Goal: Check status: Check status

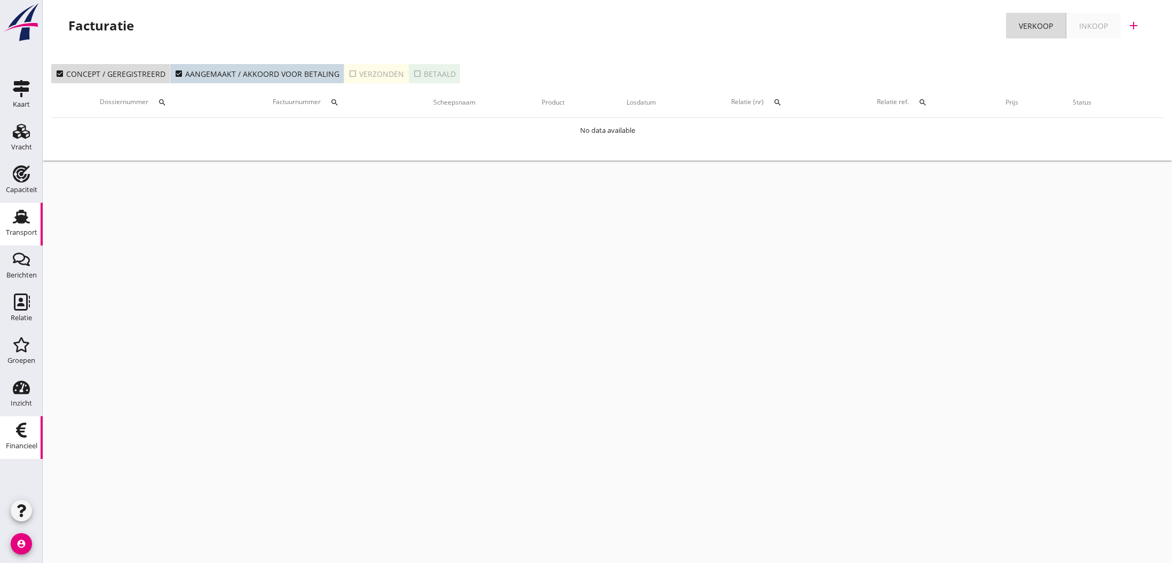
click at [22, 220] on use at bounding box center [21, 217] width 17 height 14
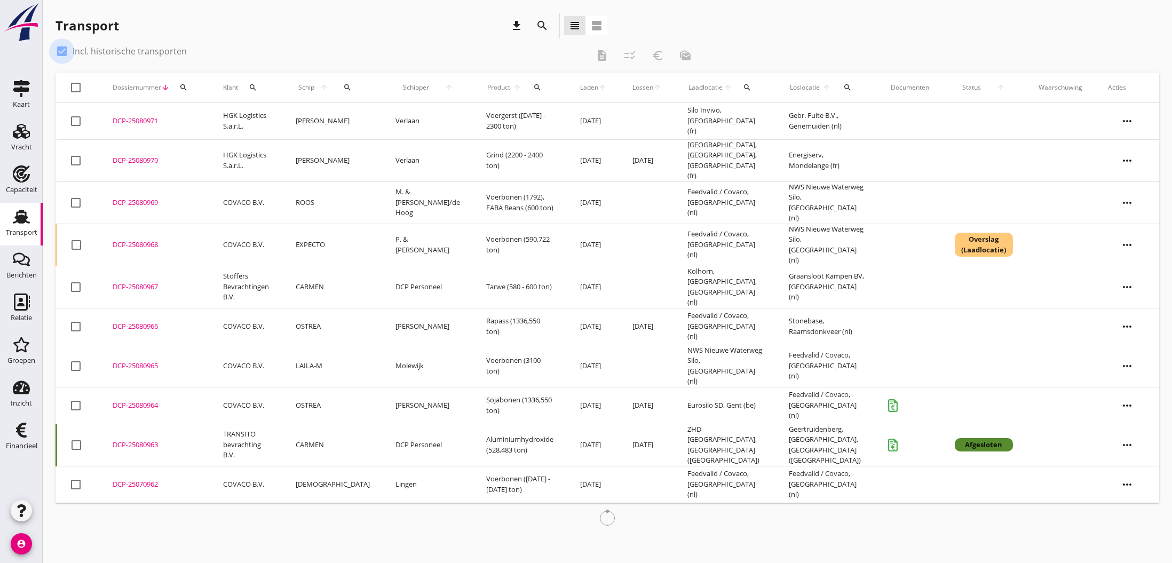
click at [65, 53] on div at bounding box center [62, 51] width 18 height 18
checkbox input "false"
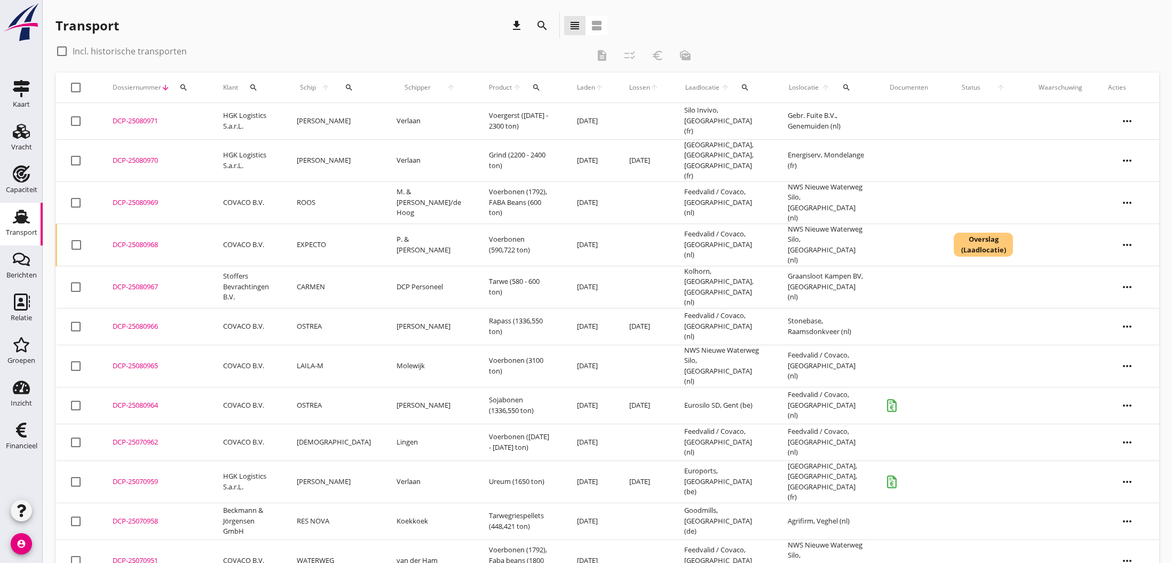
click at [146, 240] on div "DCP-25080968" at bounding box center [155, 245] width 85 height 11
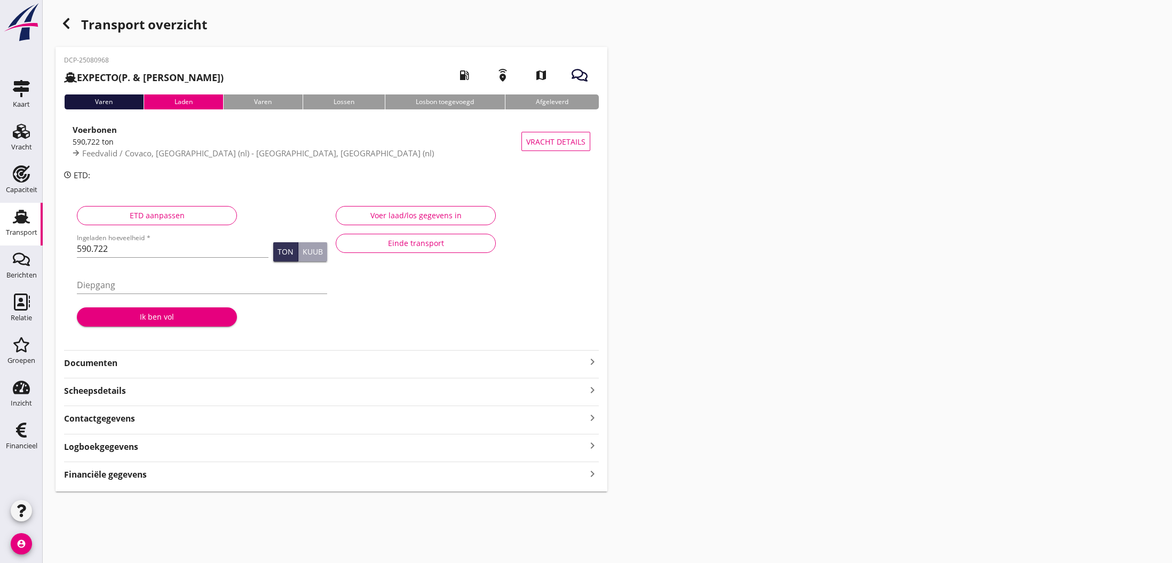
click at [69, 25] on icon "button" at bounding box center [66, 23] width 13 height 13
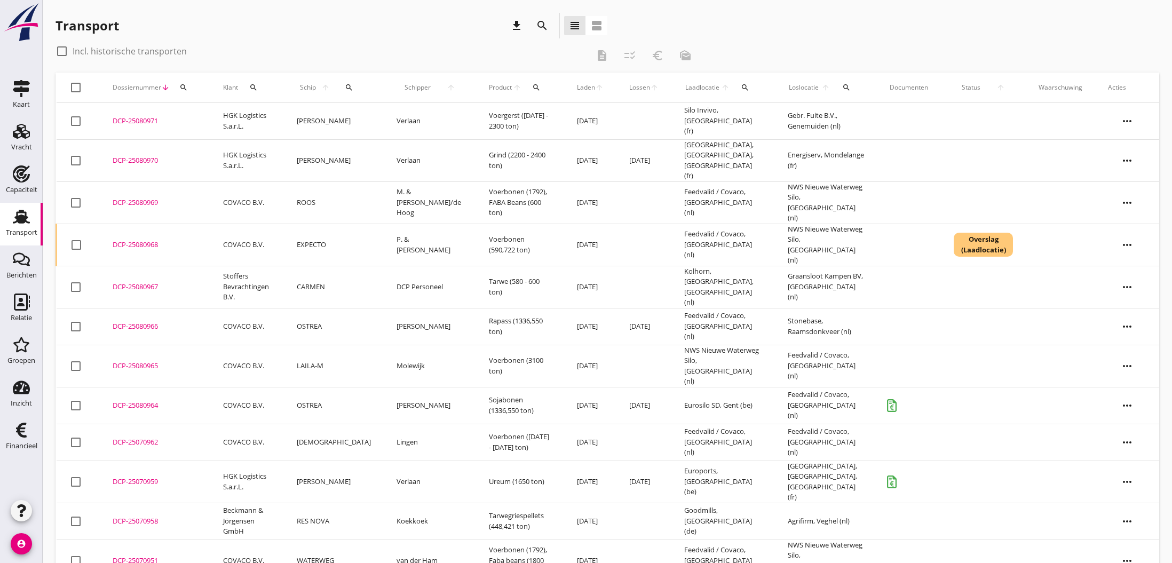
click at [139, 197] on div "DCP-25080969" at bounding box center [155, 202] width 85 height 11
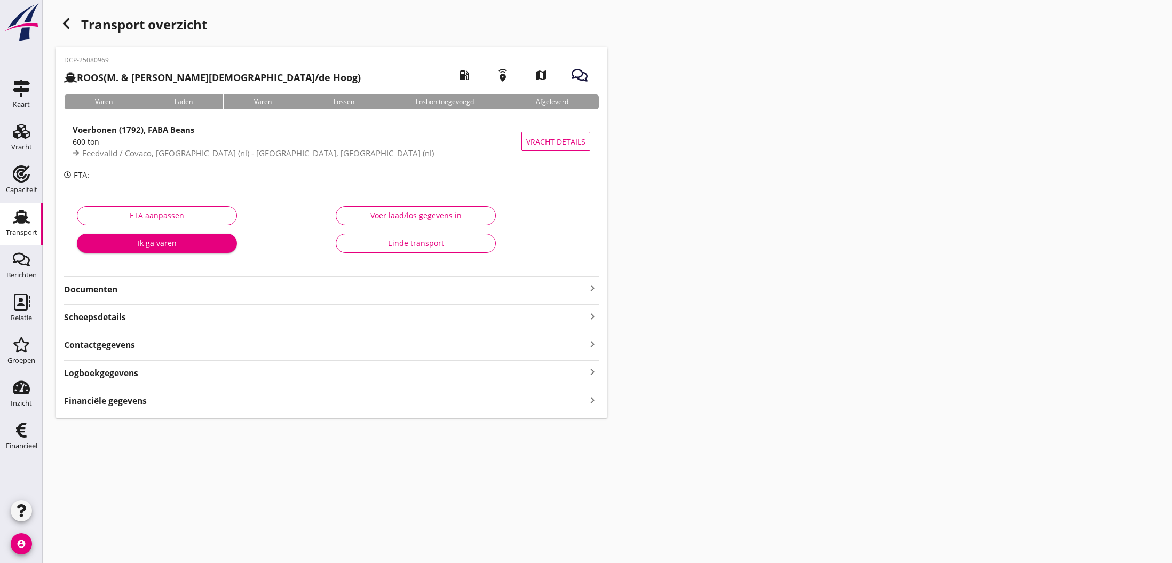
click at [420, 217] on div "Voer laad/los gegevens in" at bounding box center [416, 215] width 142 height 11
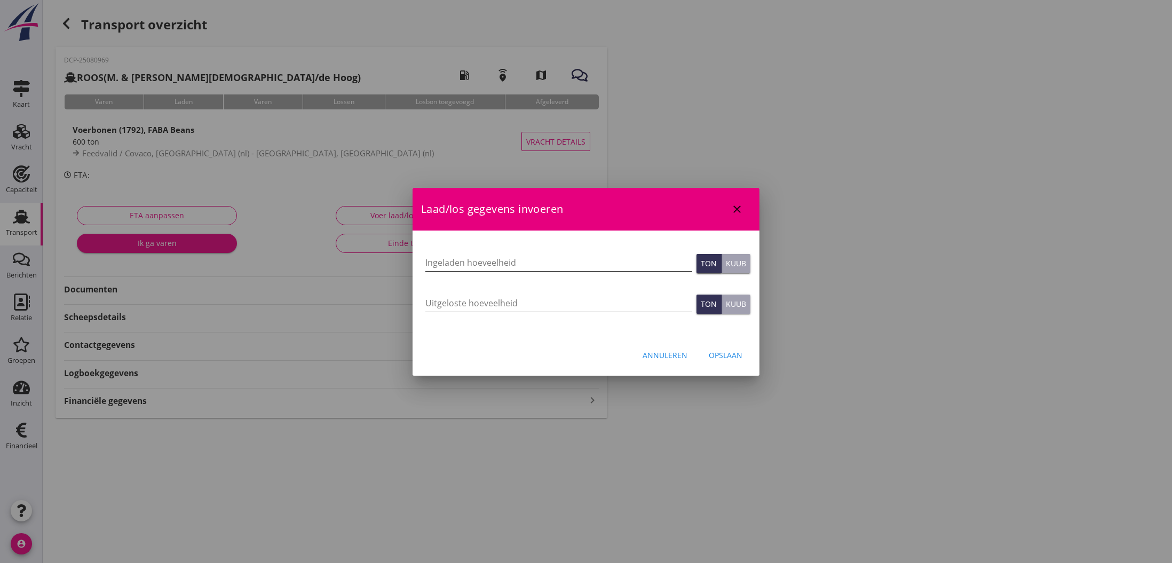
click at [471, 262] on input "Ingeladen hoeveelheid" at bounding box center [558, 262] width 267 height 17
type input "609.111"
click at [724, 357] on div "Opslaan" at bounding box center [726, 355] width 34 height 11
type input "0"
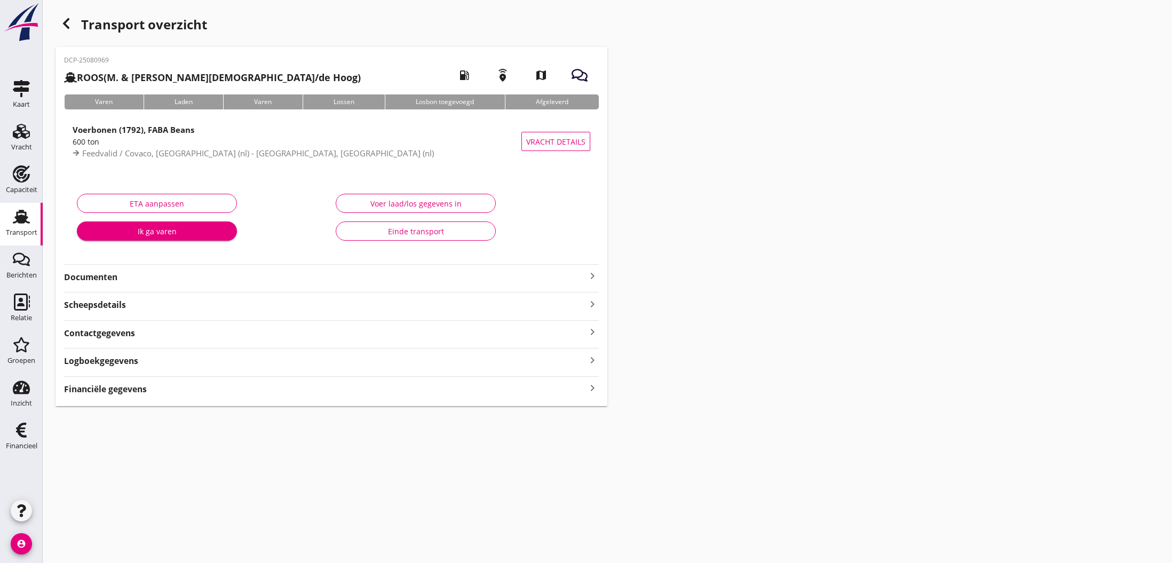
click at [64, 22] on icon "button" at bounding box center [66, 23] width 13 height 13
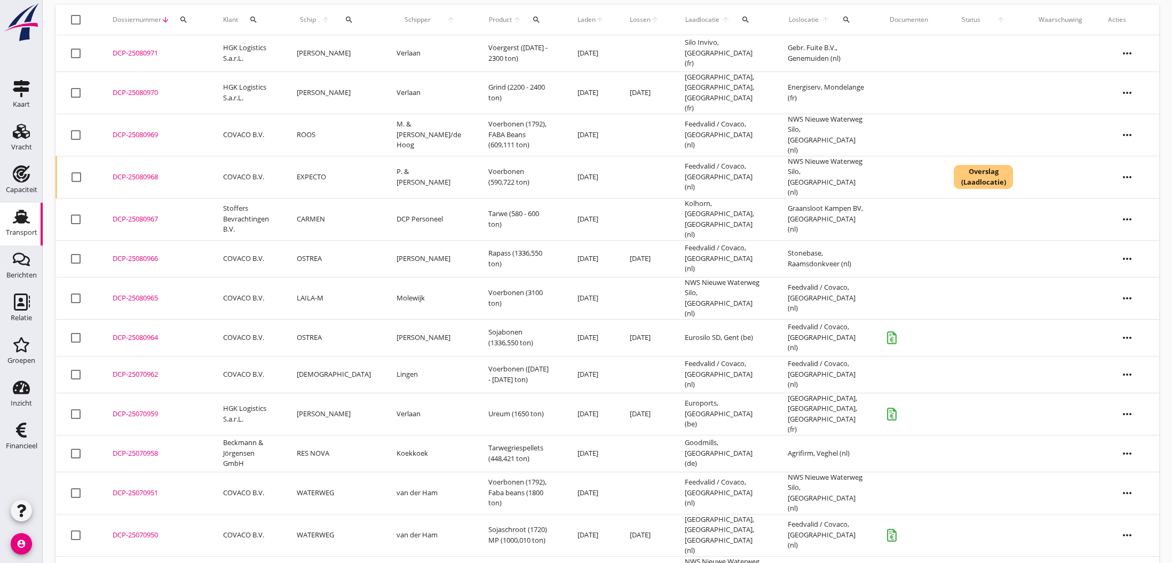
scroll to position [67, 0]
click at [128, 409] on div "DCP-25070959" at bounding box center [155, 414] width 85 height 11
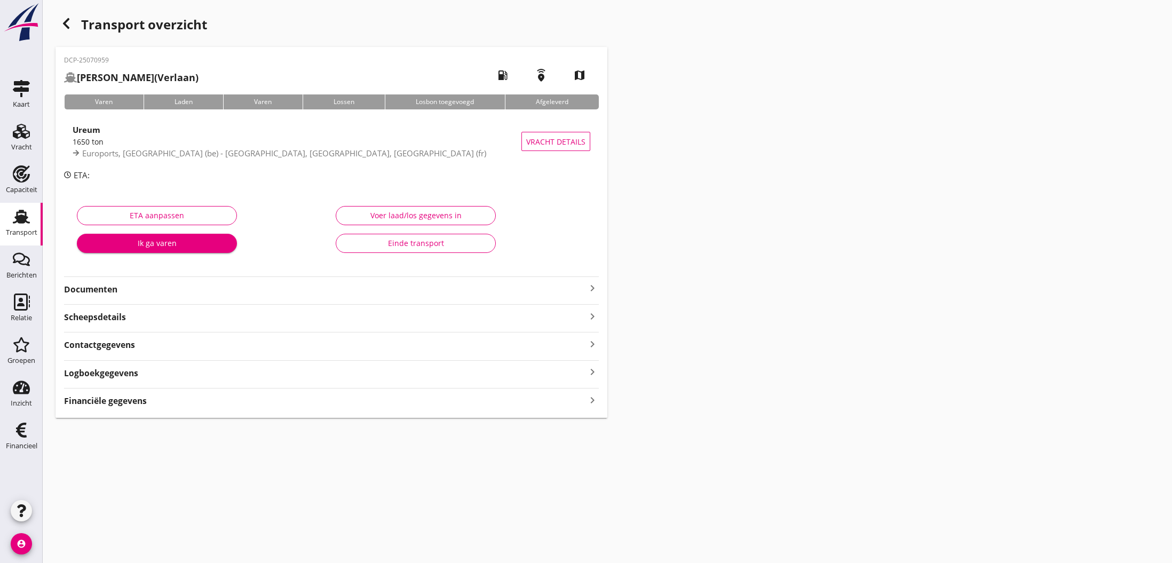
click at [429, 244] on div "Einde transport" at bounding box center [416, 243] width 142 height 11
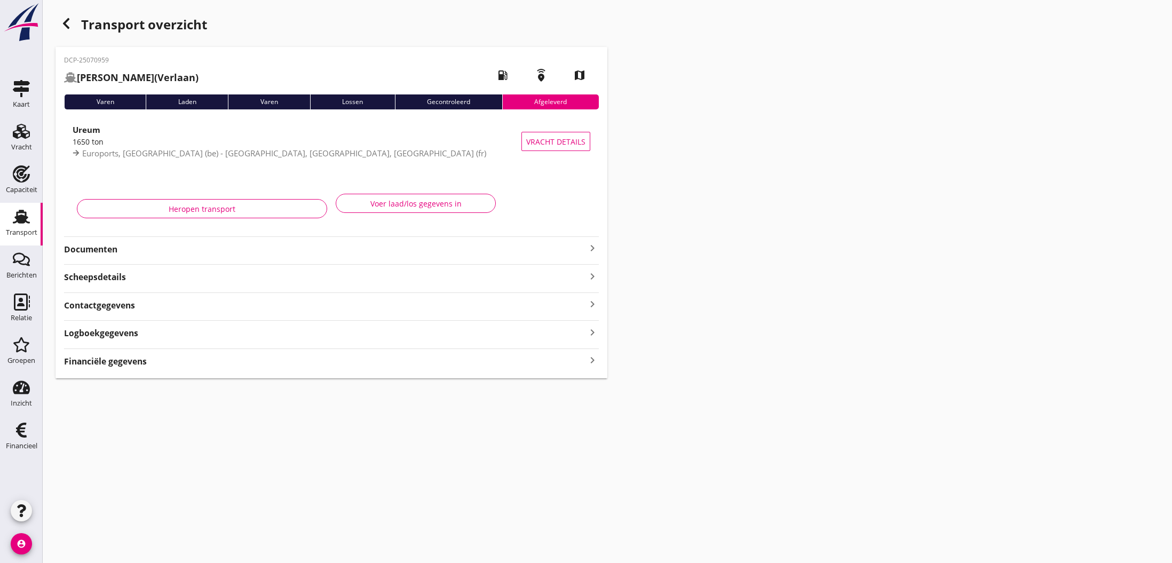
click at [67, 23] on icon "button" at bounding box center [66, 23] width 13 height 13
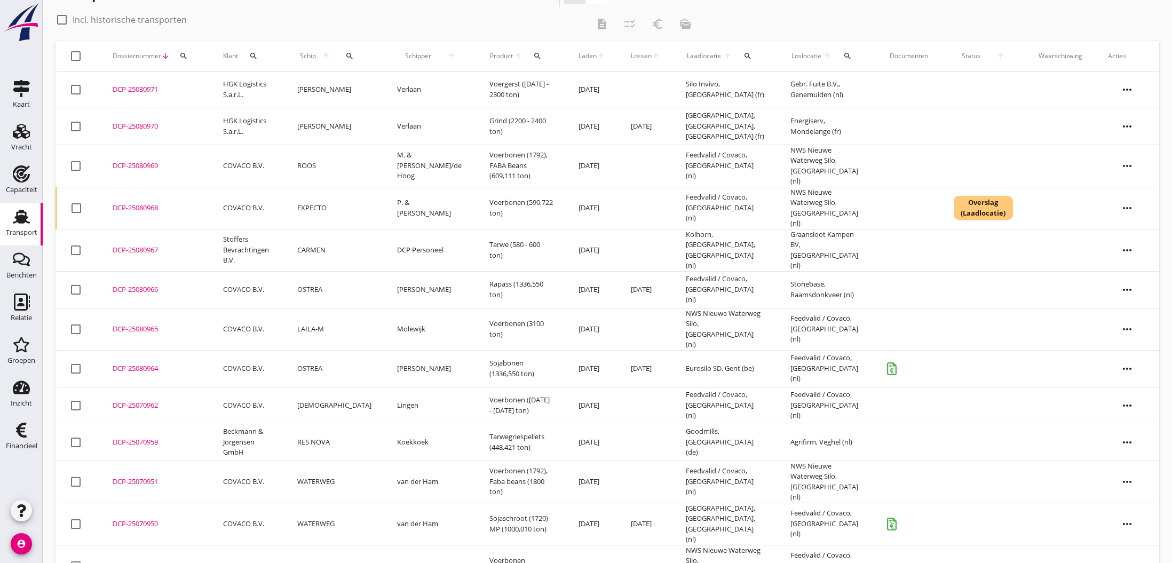
scroll to position [30, 0]
click at [143, 365] on div "DCP-25080964" at bounding box center [155, 370] width 85 height 11
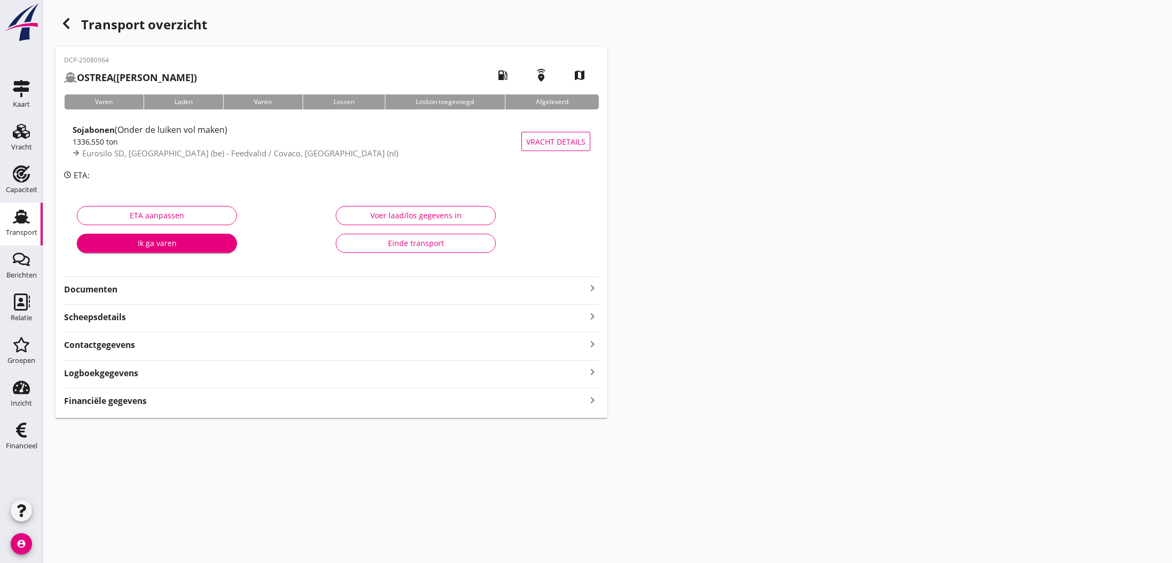
click at [591, 286] on icon "keyboard_arrow_right" at bounding box center [592, 288] width 13 height 13
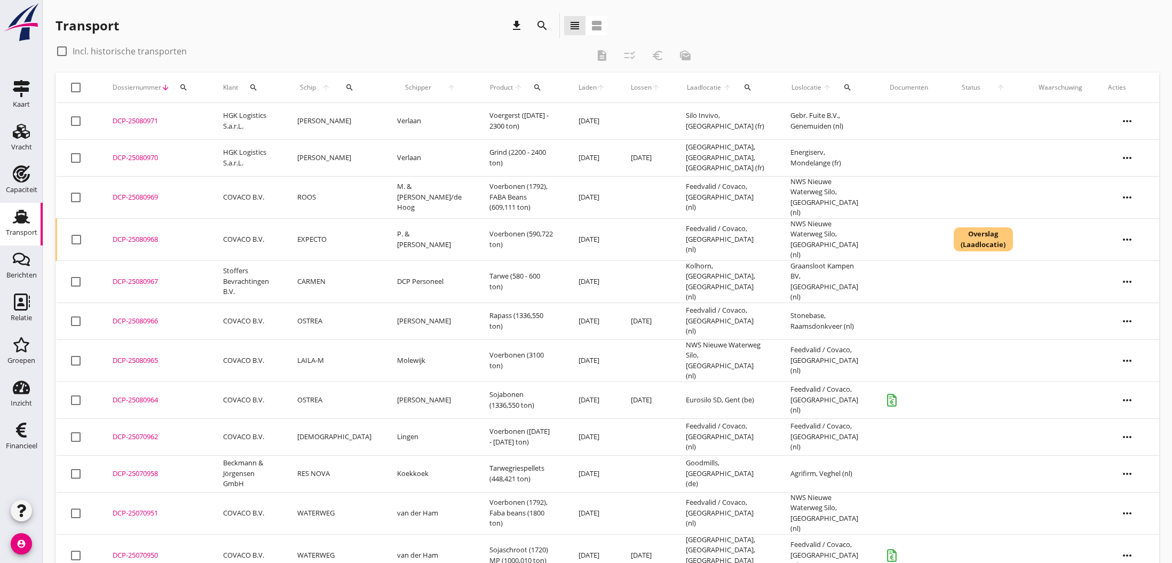
click at [140, 395] on div "DCP-25080964" at bounding box center [155, 400] width 85 height 11
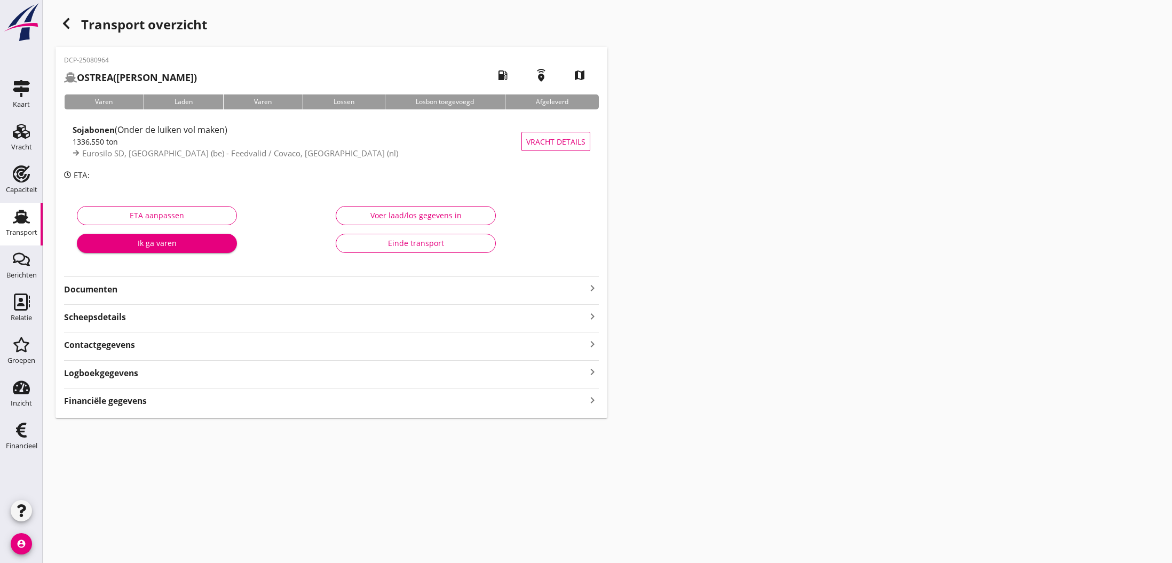
click at [420, 244] on div "Einde transport" at bounding box center [416, 243] width 142 height 11
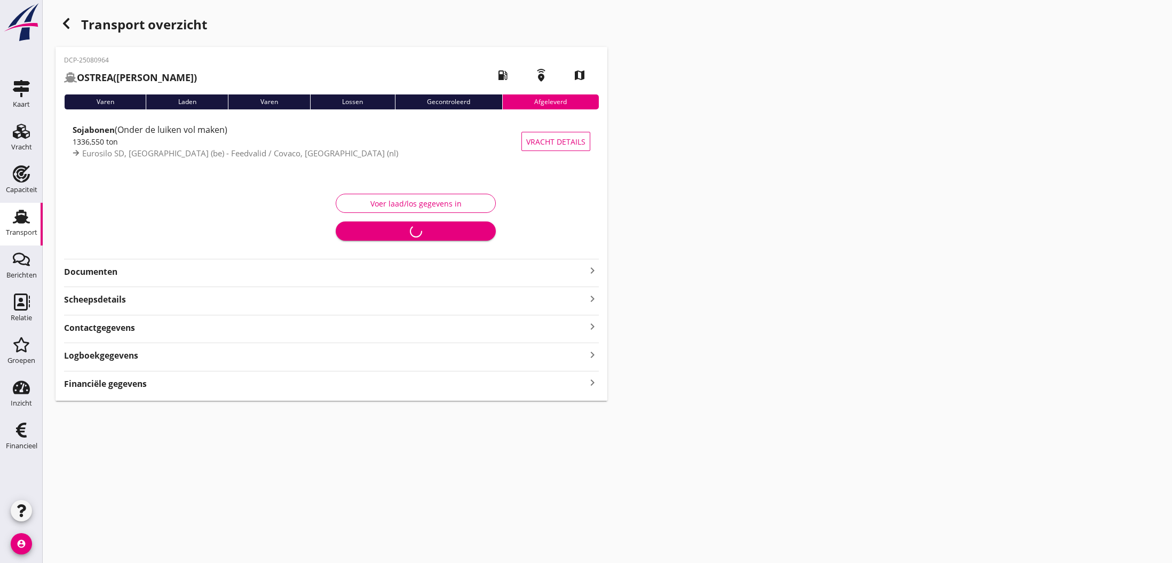
click at [69, 21] on icon "button" at bounding box center [66, 23] width 13 height 13
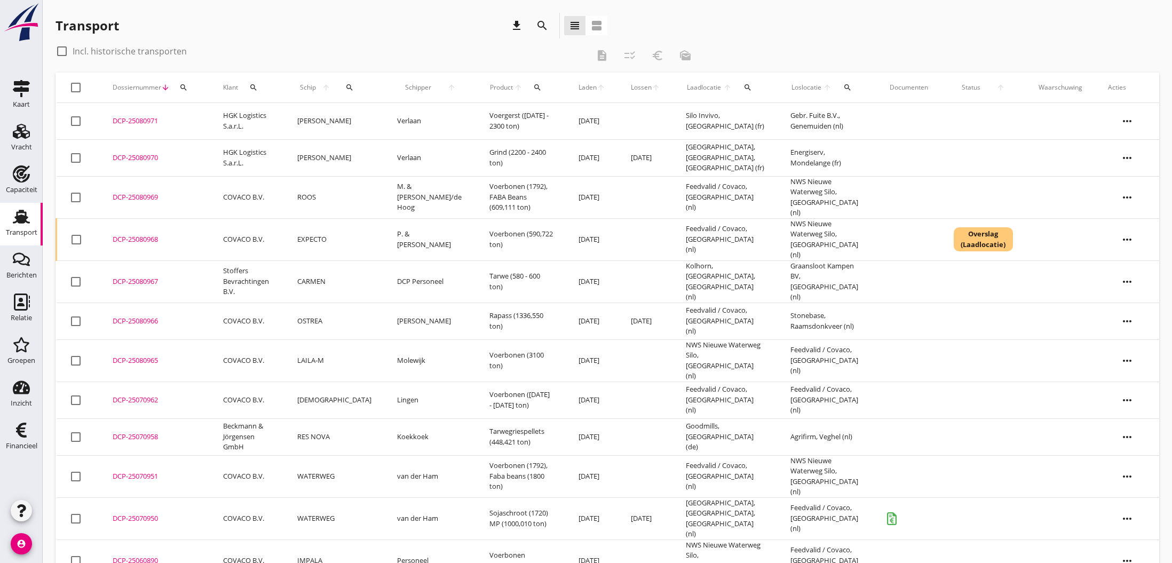
click at [133, 158] on div "DCP-25080970" at bounding box center [155, 158] width 85 height 11
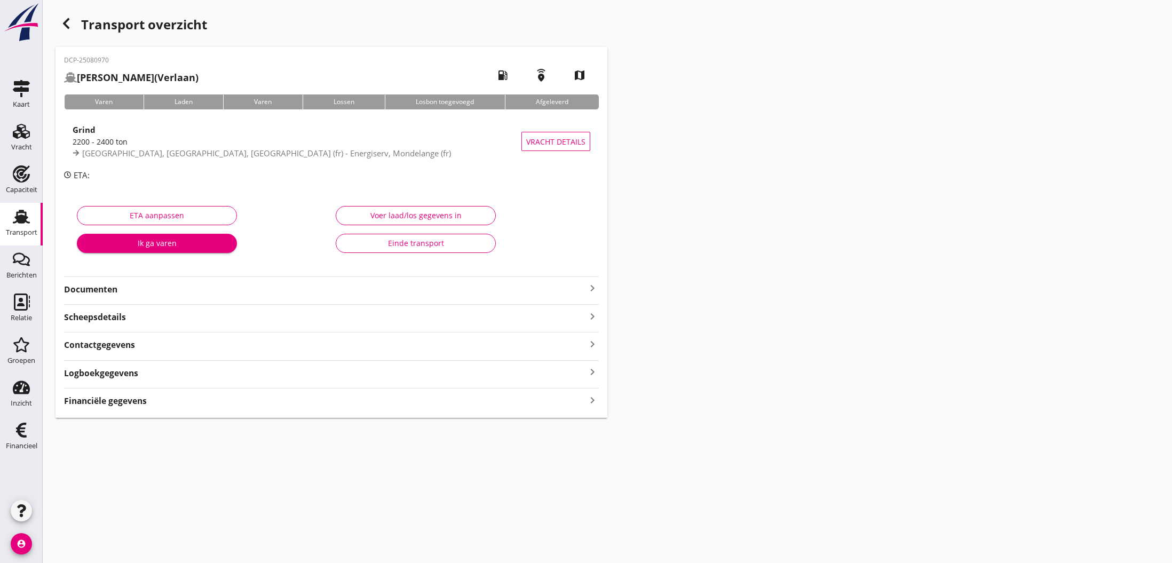
click at [589, 289] on icon "keyboard_arrow_right" at bounding box center [592, 288] width 13 height 13
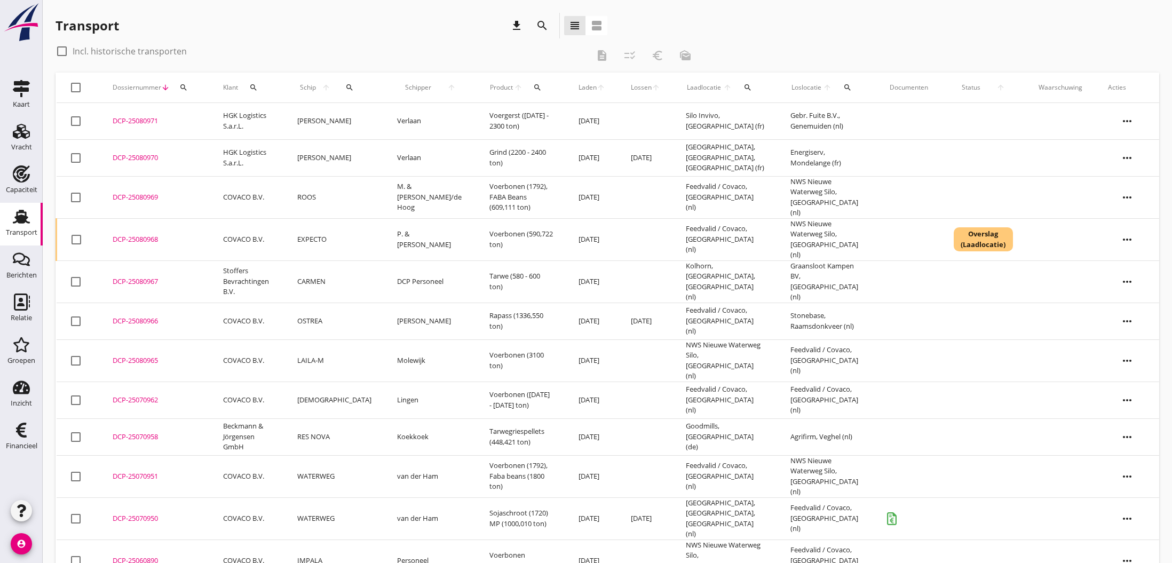
click at [990, 57] on div "check_box_outline_blank Incl. historische transporten description checklist_rtl…" at bounding box center [608, 58] width 1104 height 30
